Goal: Navigation & Orientation: Find specific page/section

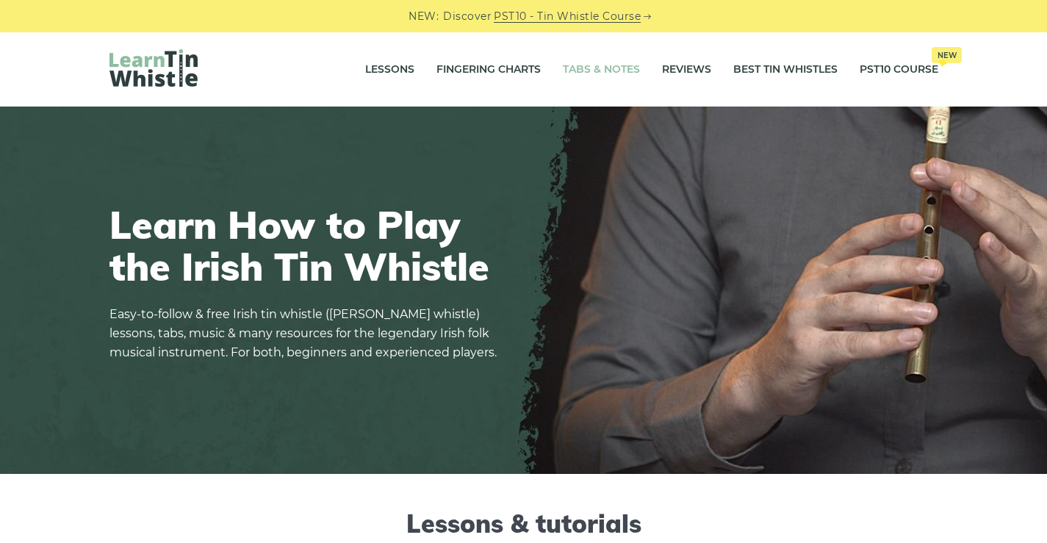
click at [623, 76] on link "Tabs & Notes" at bounding box center [601, 69] width 77 height 37
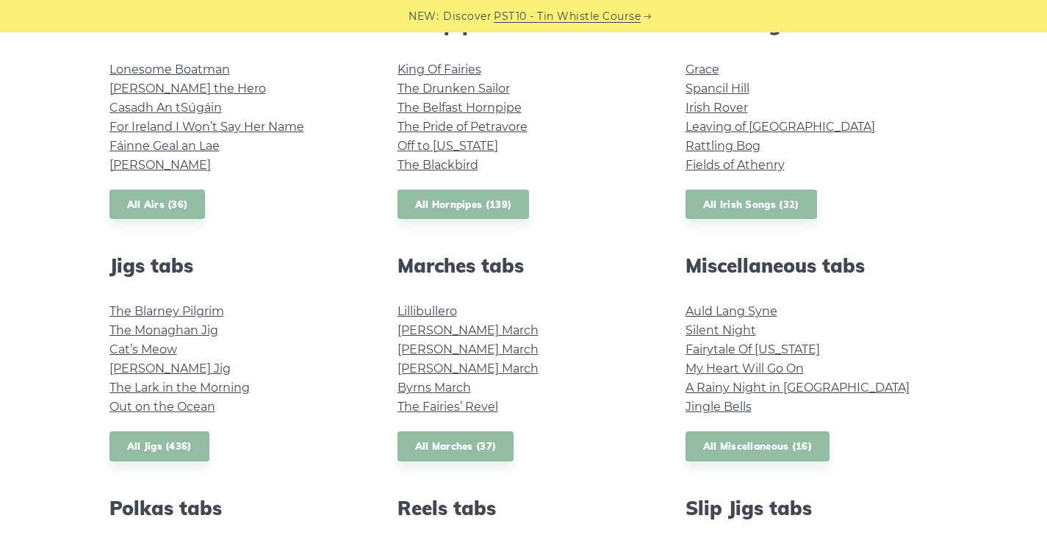
scroll to position [735, 0]
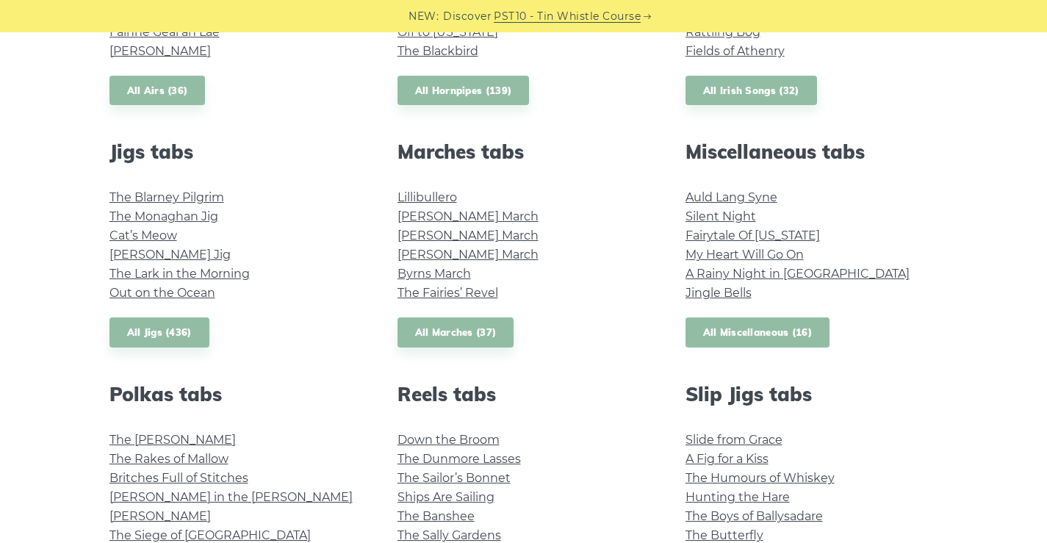
click at [753, 331] on link "All Miscellaneous (16)" at bounding box center [758, 332] width 145 height 30
